Goal: Browse casually

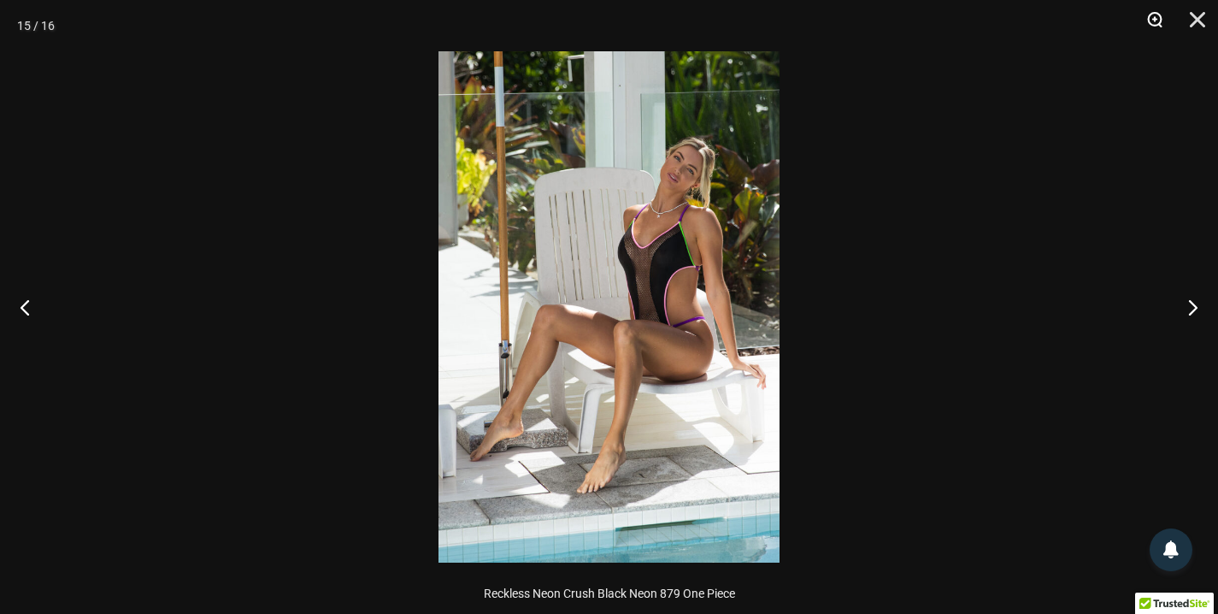
scroll to position [1960, 0]
click at [1192, 308] on button "Next" at bounding box center [1186, 306] width 64 height 85
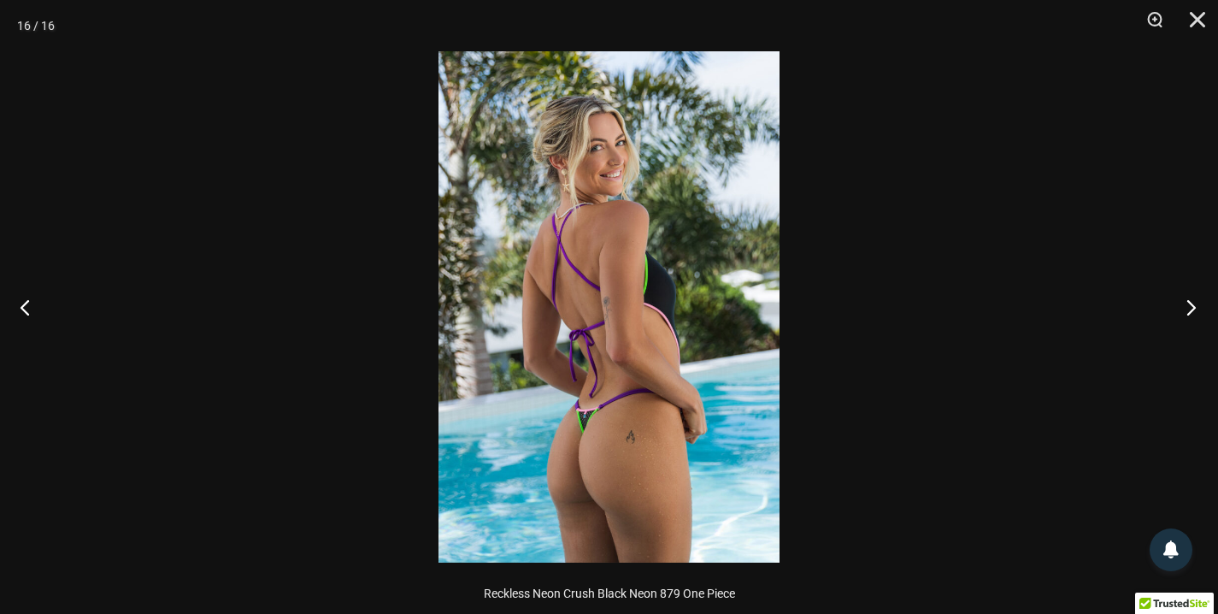
click at [1189, 300] on button "Next" at bounding box center [1186, 306] width 64 height 85
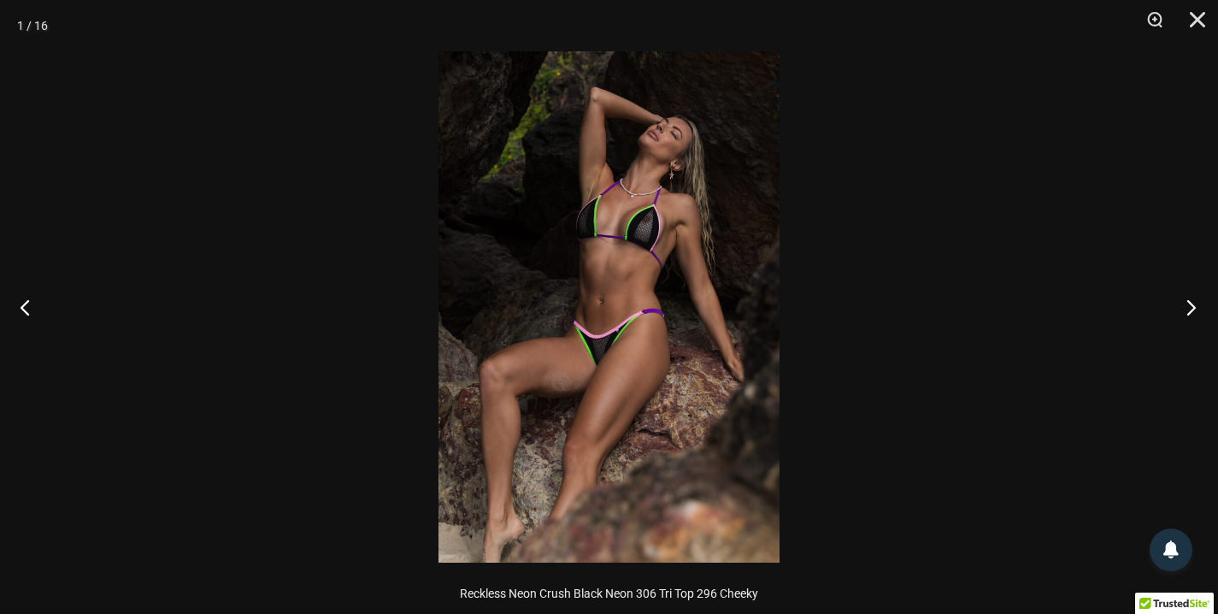
click at [1189, 300] on button "Next" at bounding box center [1186, 306] width 64 height 85
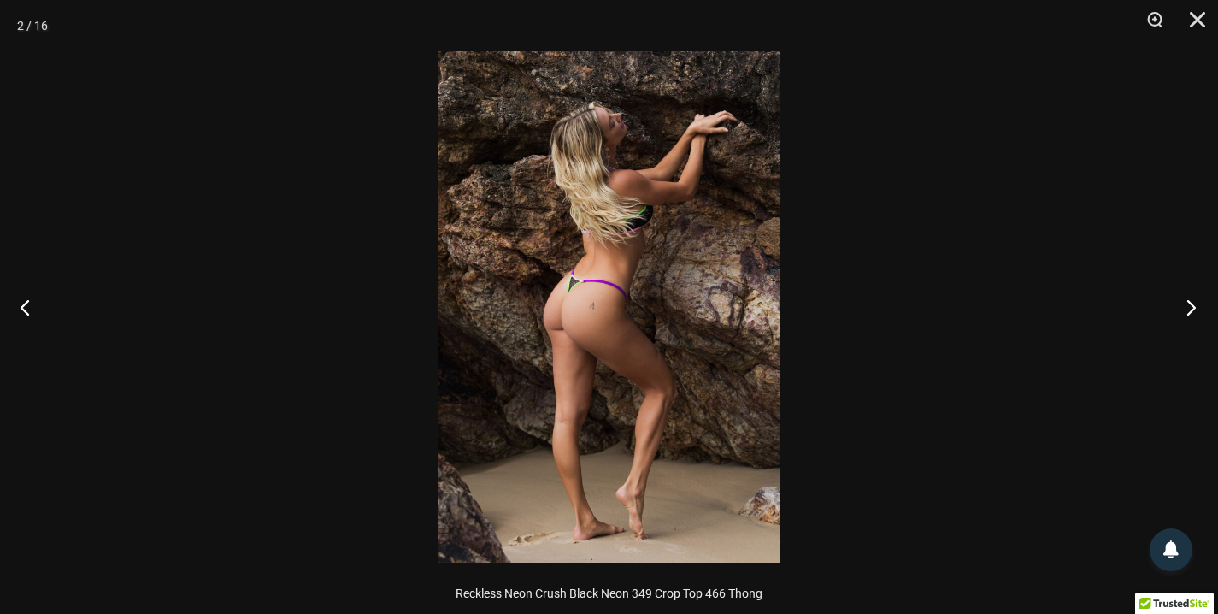
click at [1189, 300] on button "Next" at bounding box center [1186, 306] width 64 height 85
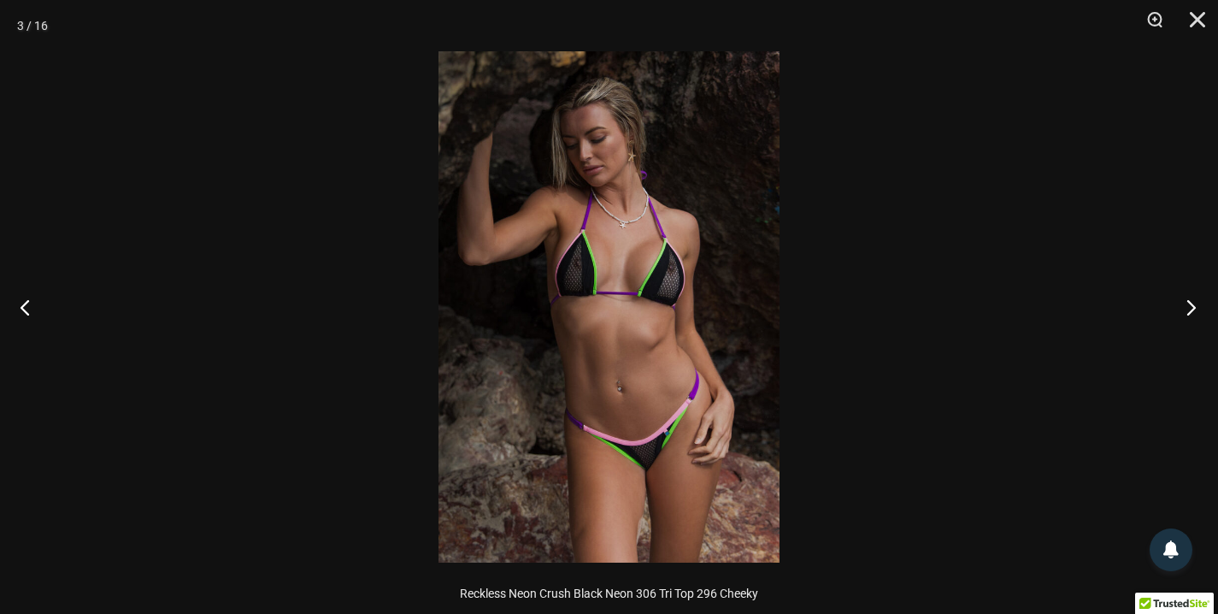
click at [1185, 305] on button "Next" at bounding box center [1186, 306] width 64 height 85
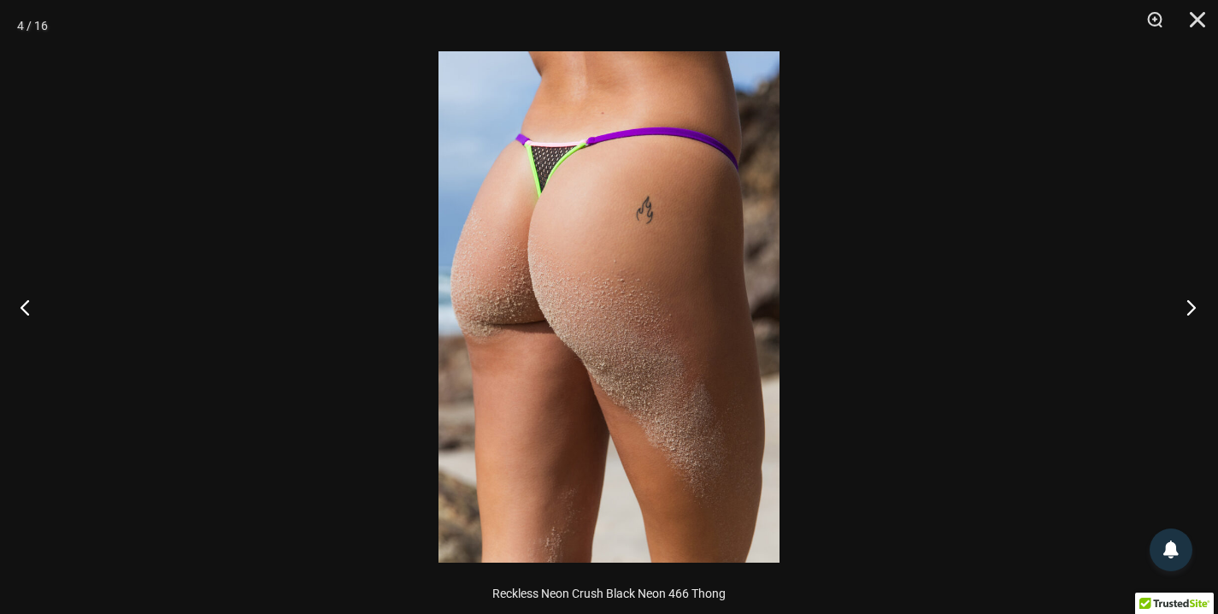
click at [1184, 304] on button "Next" at bounding box center [1186, 306] width 64 height 85
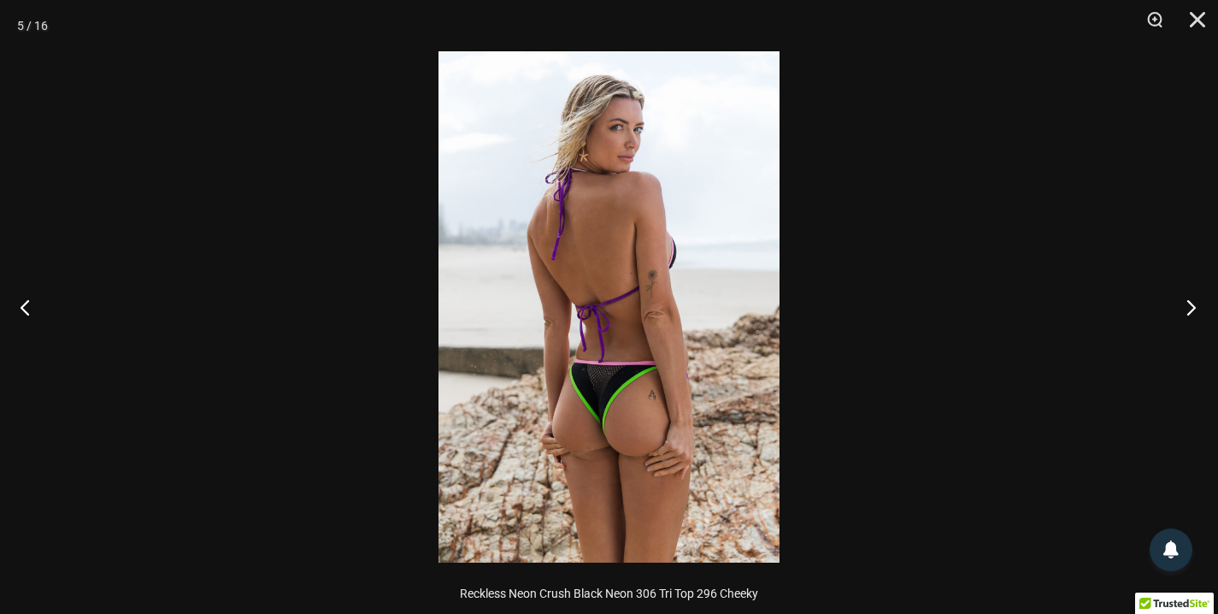
click at [1184, 304] on button "Next" at bounding box center [1186, 306] width 64 height 85
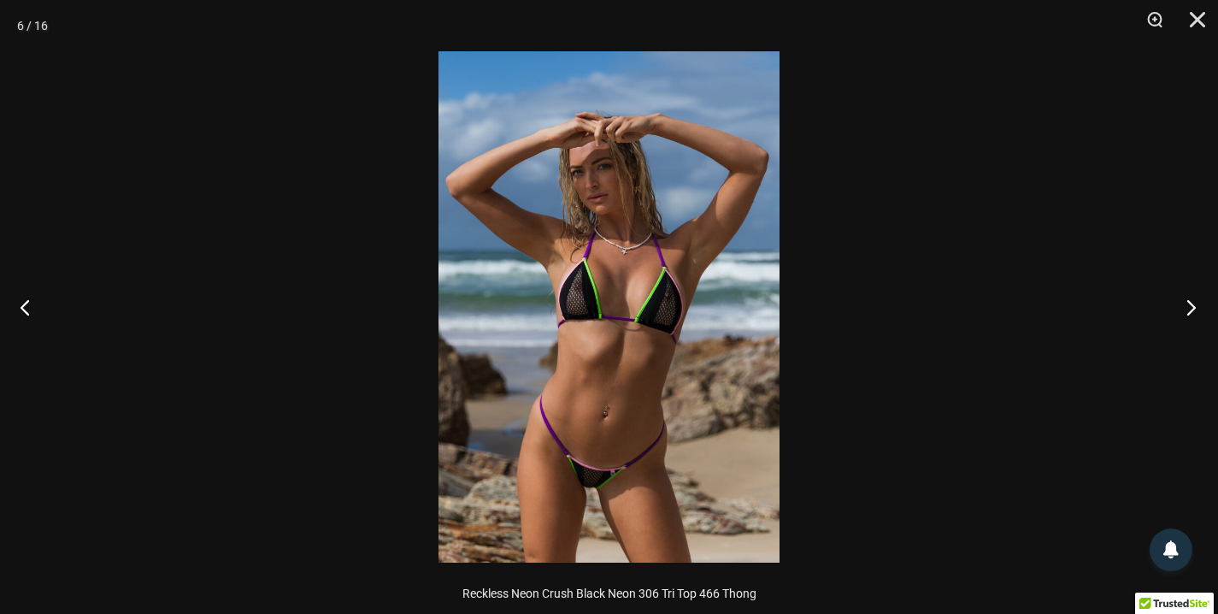
click at [1184, 304] on button "Next" at bounding box center [1186, 306] width 64 height 85
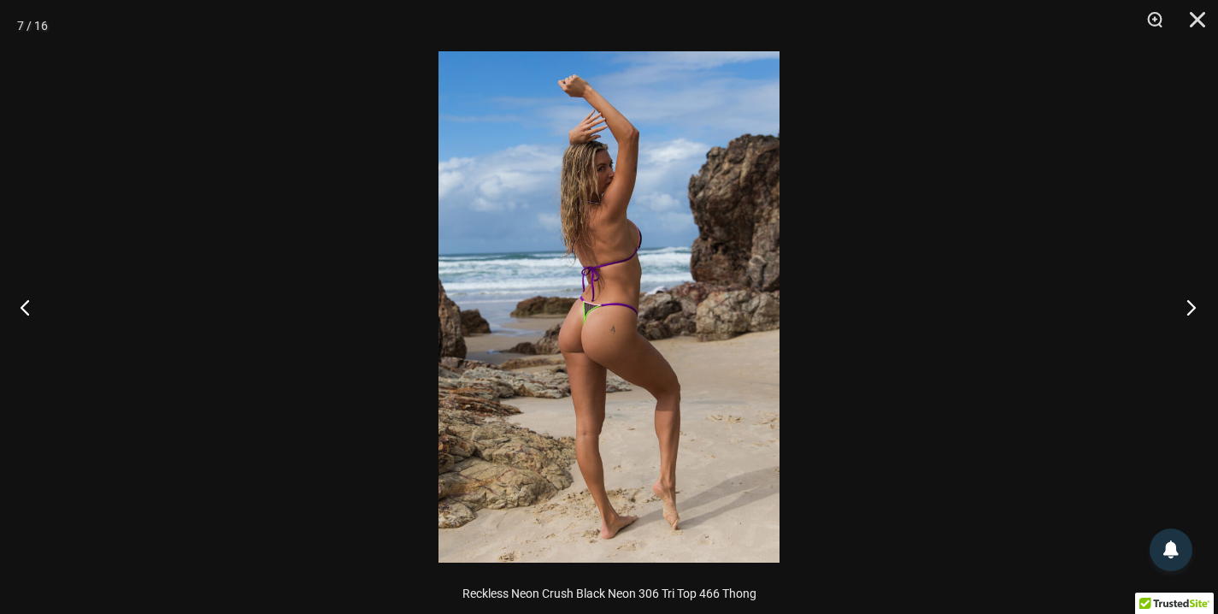
click at [1182, 306] on button "Next" at bounding box center [1186, 306] width 64 height 85
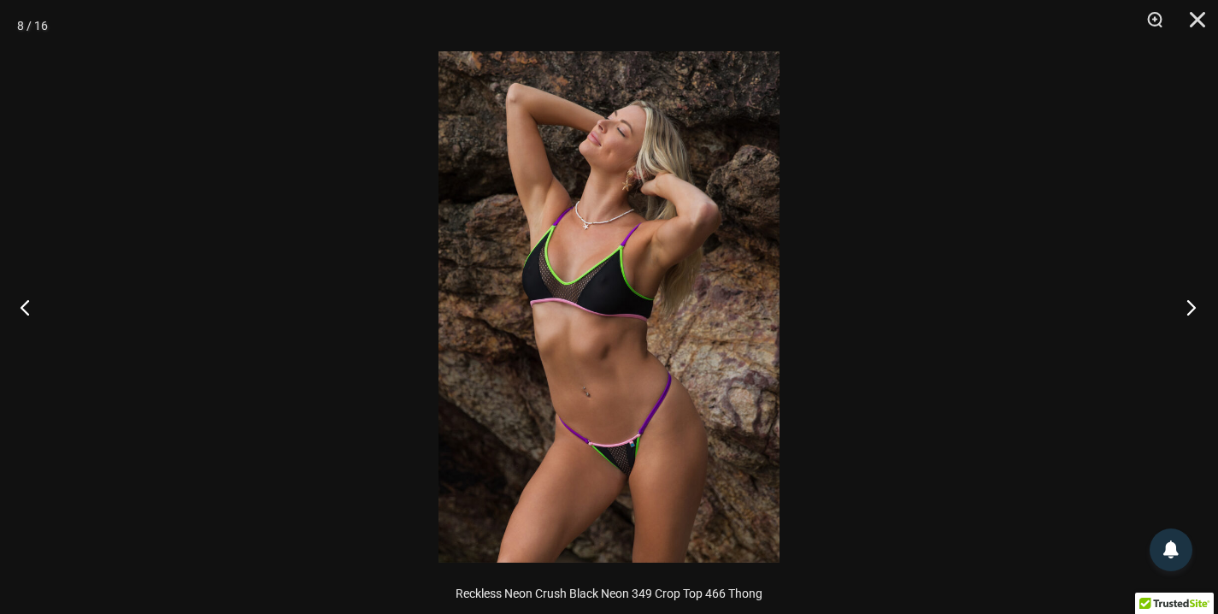
click at [1182, 306] on button "Next" at bounding box center [1186, 306] width 64 height 85
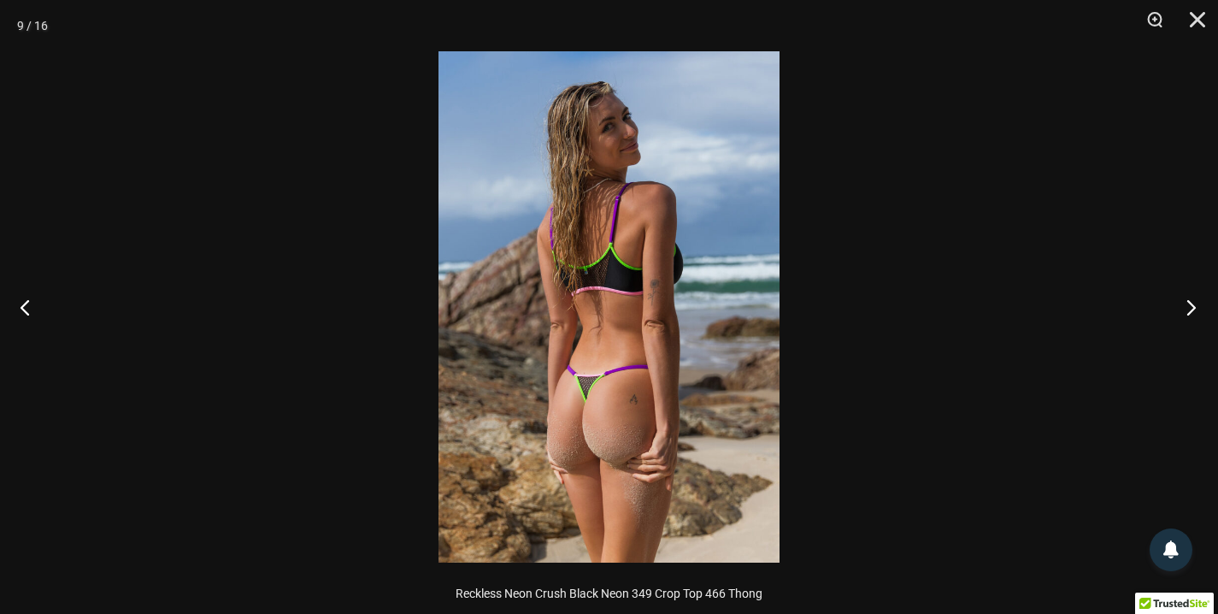
click at [1182, 306] on button "Next" at bounding box center [1186, 306] width 64 height 85
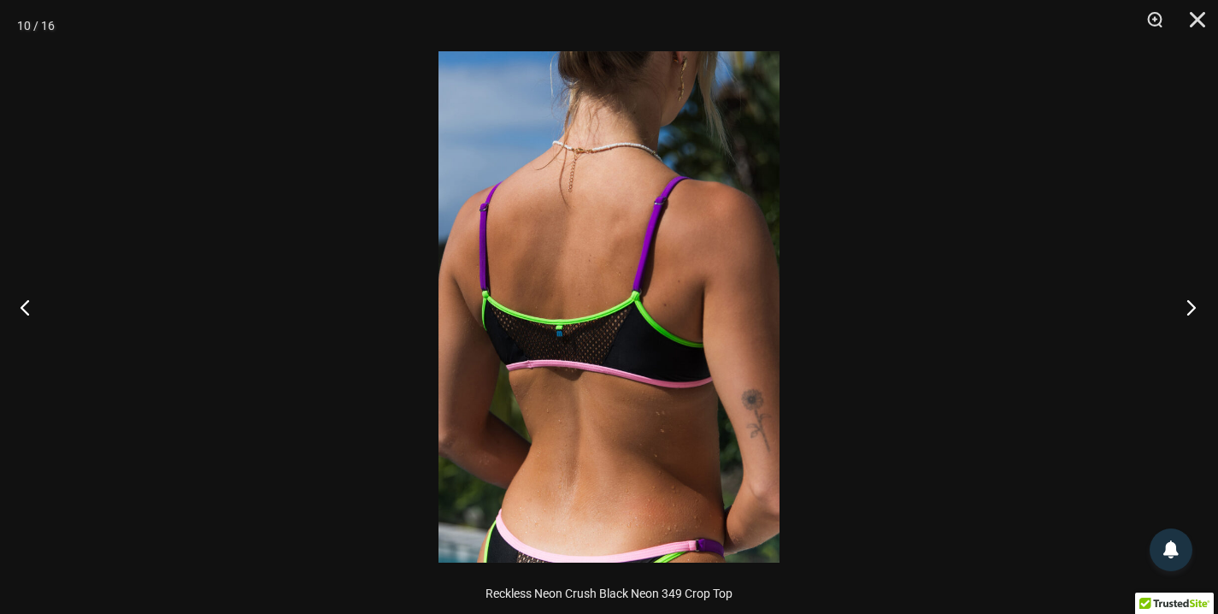
click at [1182, 306] on button "Next" at bounding box center [1186, 306] width 64 height 85
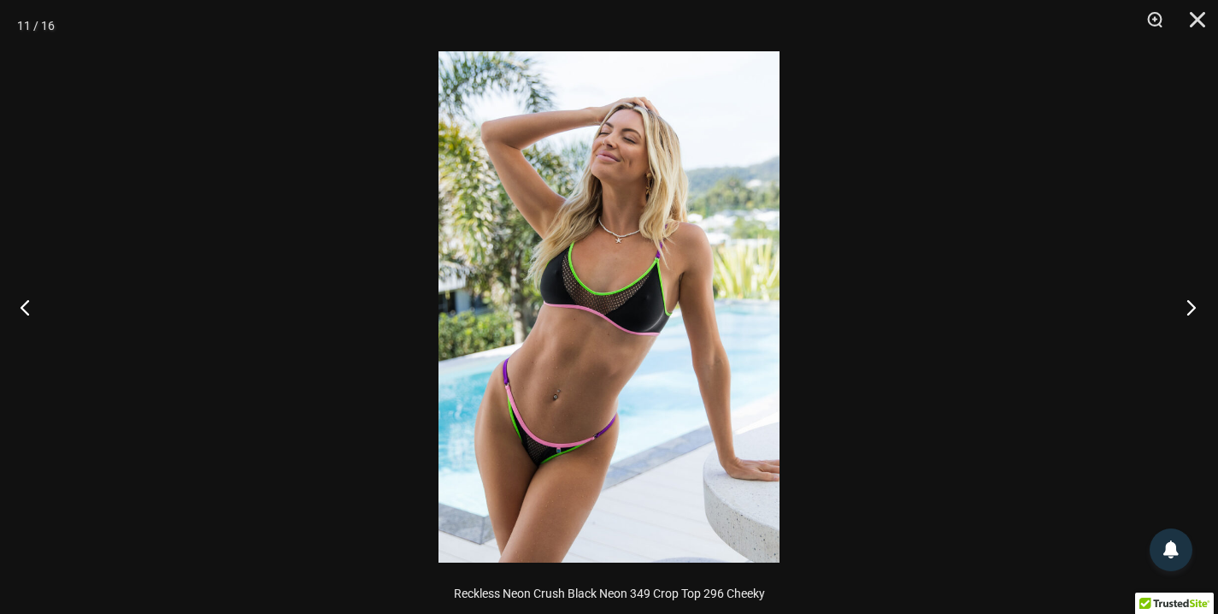
click at [1182, 306] on button "Next" at bounding box center [1186, 306] width 64 height 85
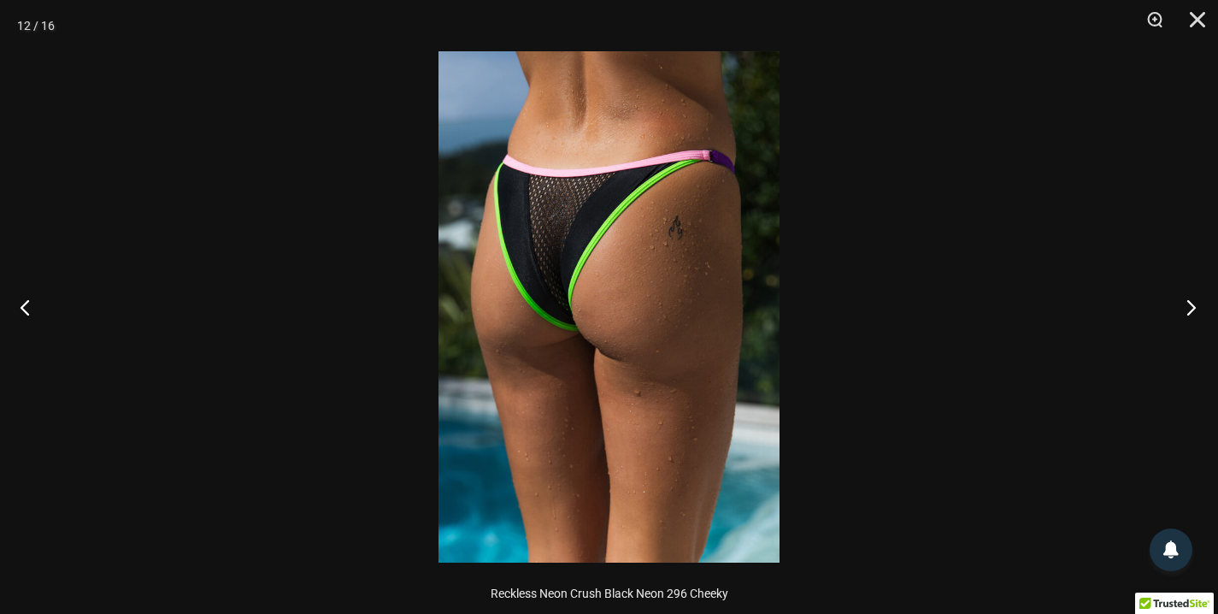
click at [1182, 306] on button "Next" at bounding box center [1186, 306] width 64 height 85
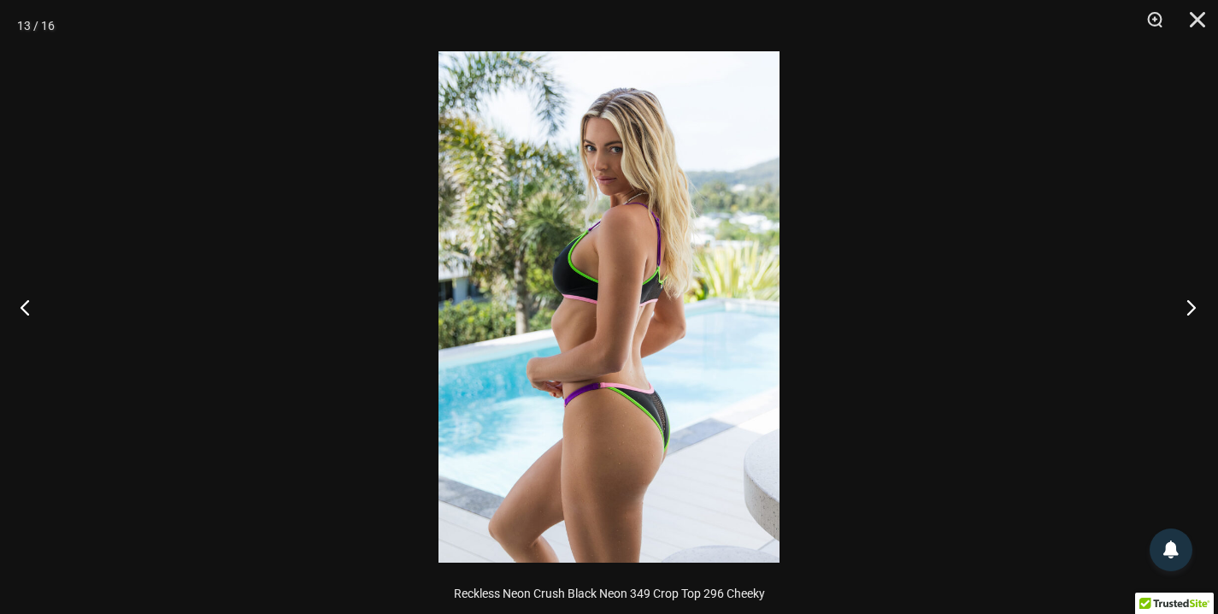
click at [1182, 306] on button "Next" at bounding box center [1186, 306] width 64 height 85
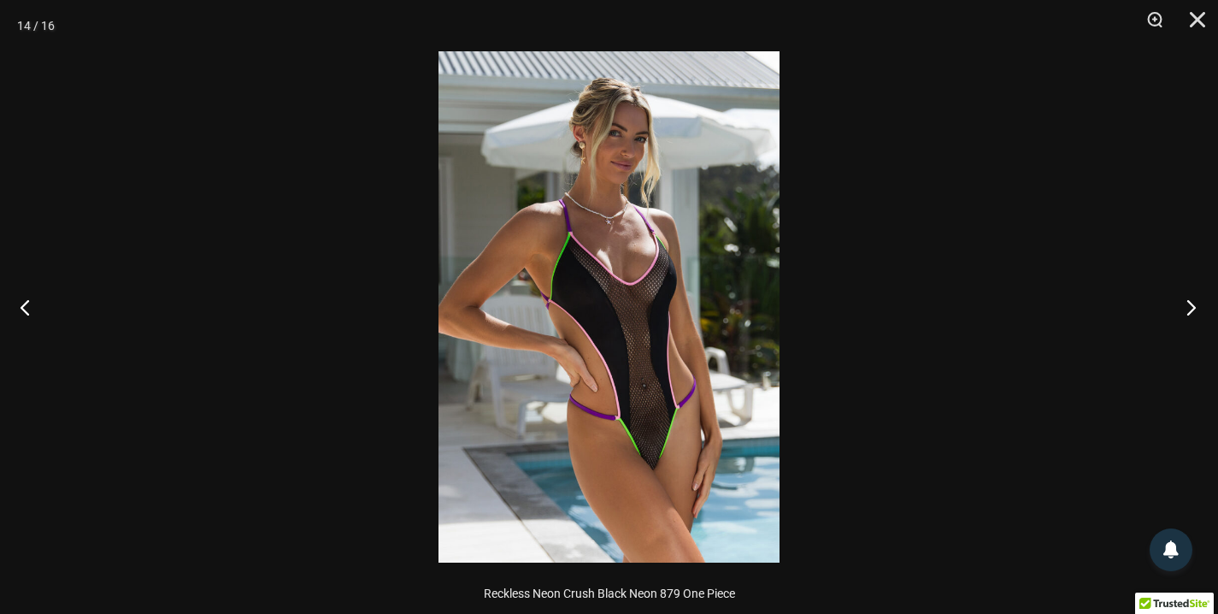
click at [1182, 306] on button "Next" at bounding box center [1186, 306] width 64 height 85
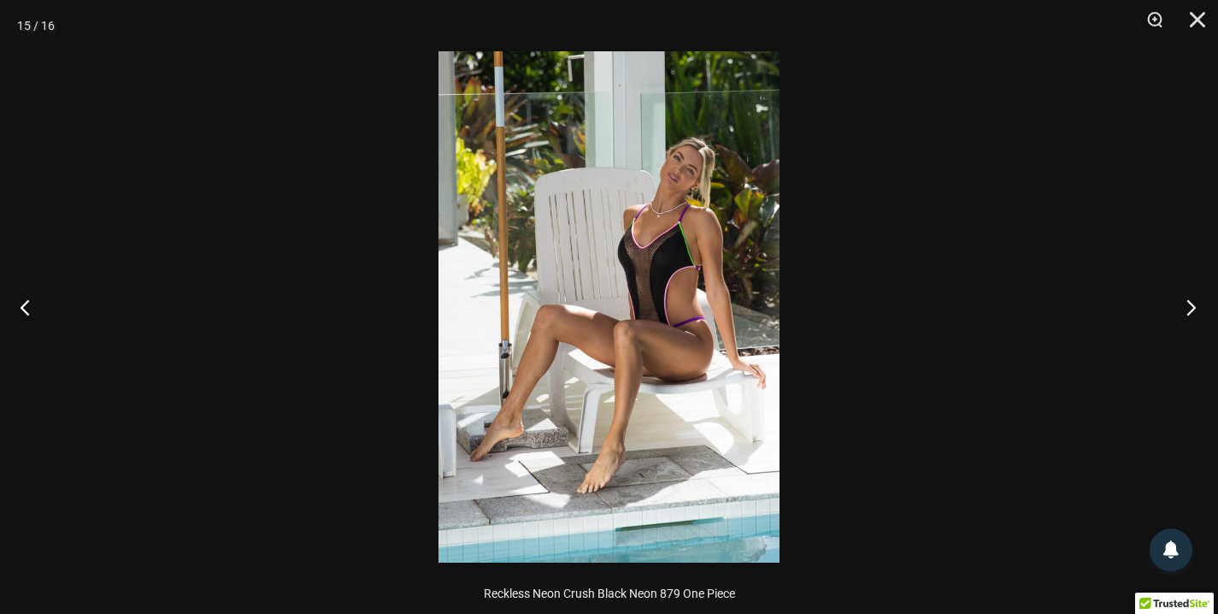
click at [1182, 306] on button "Next" at bounding box center [1186, 306] width 64 height 85
